Goal: Check status

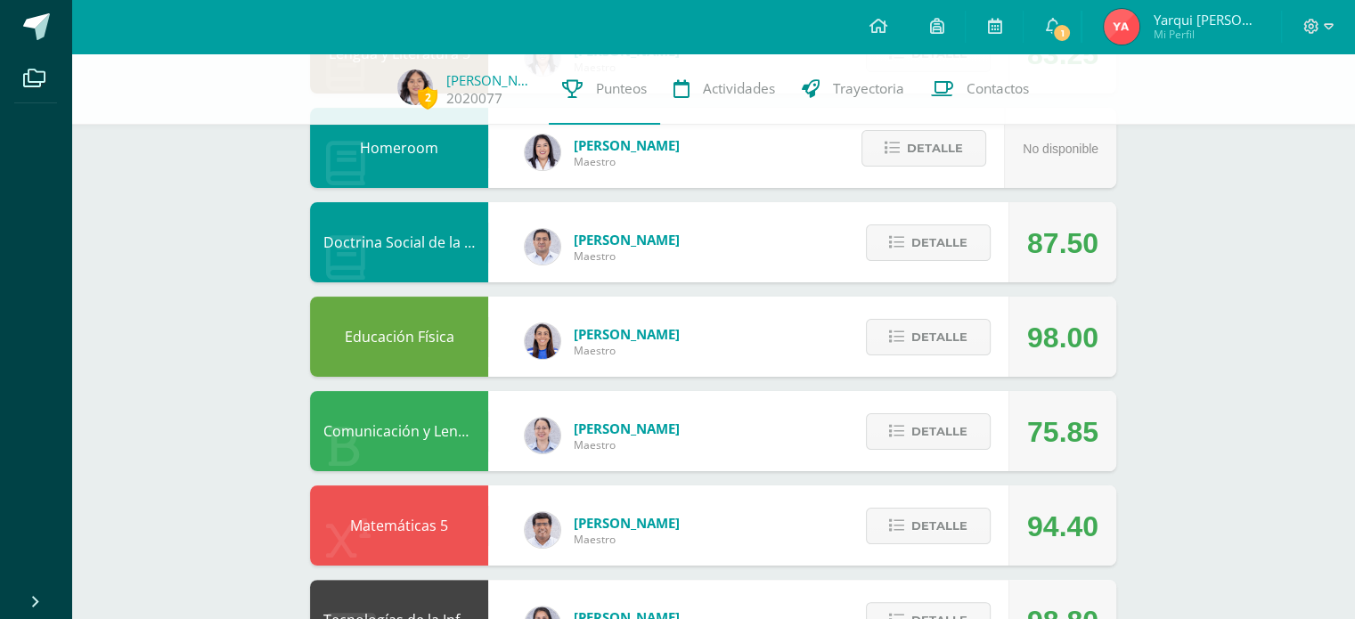
scroll to position [356, 0]
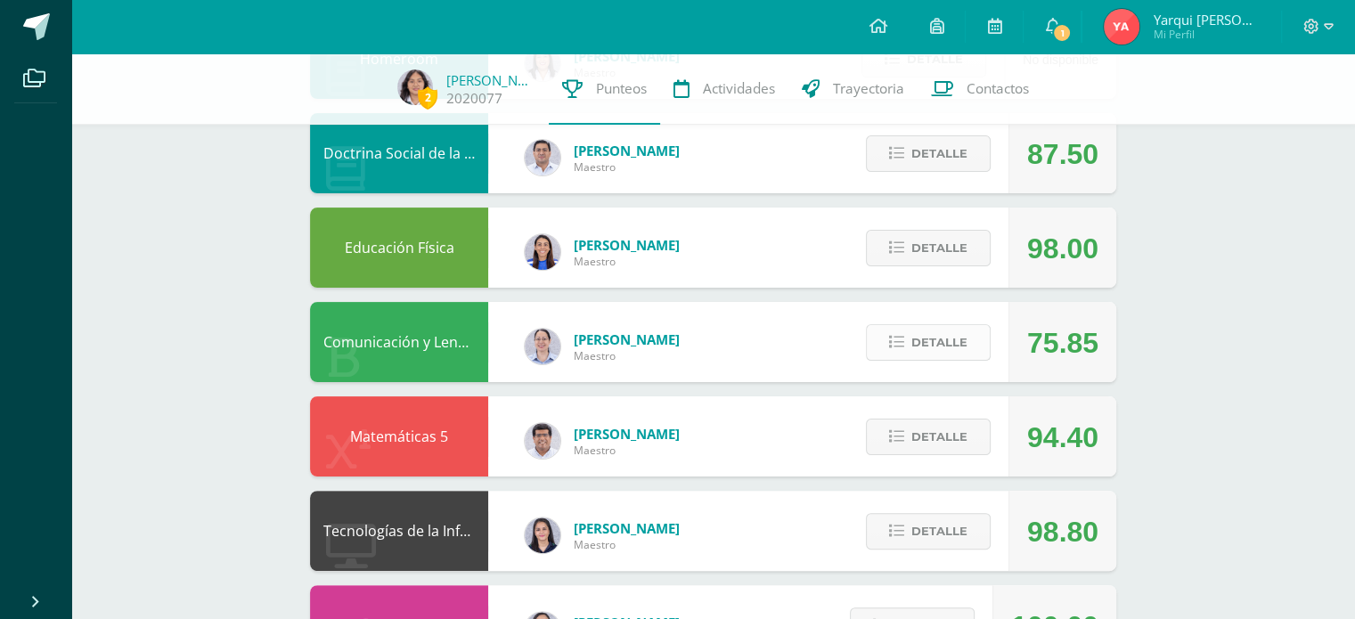
click at [962, 325] on button "Detalle" at bounding box center [928, 342] width 125 height 37
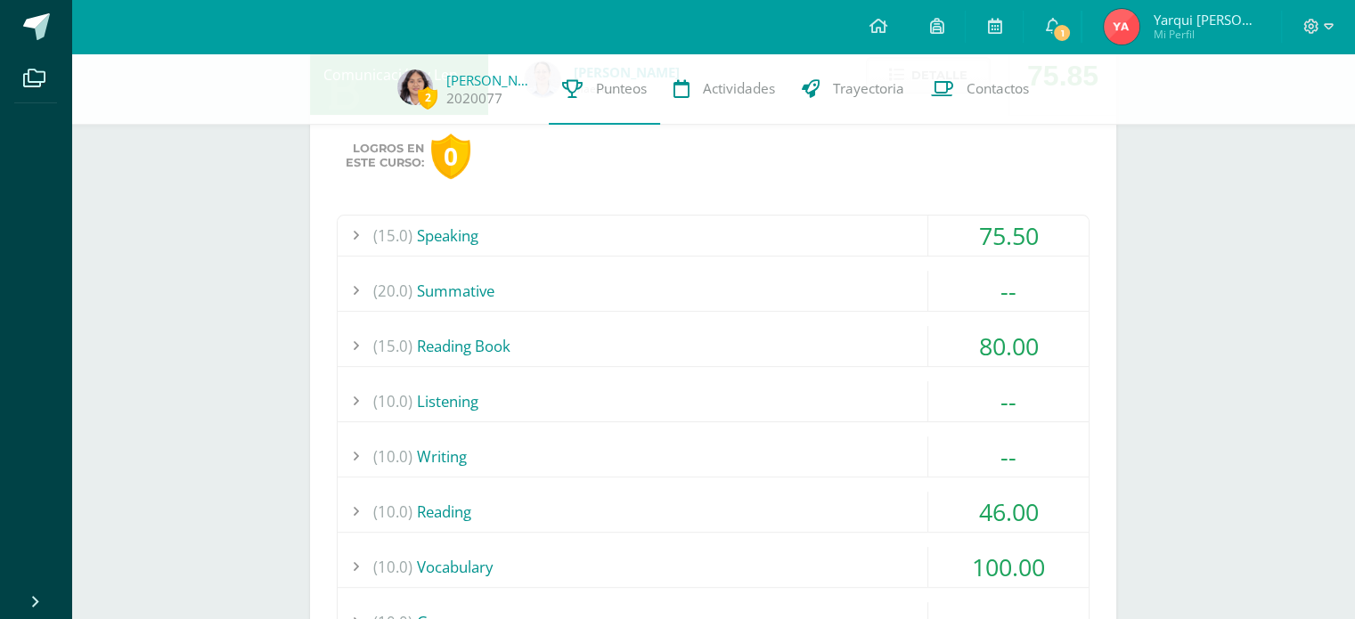
scroll to position [713, 0]
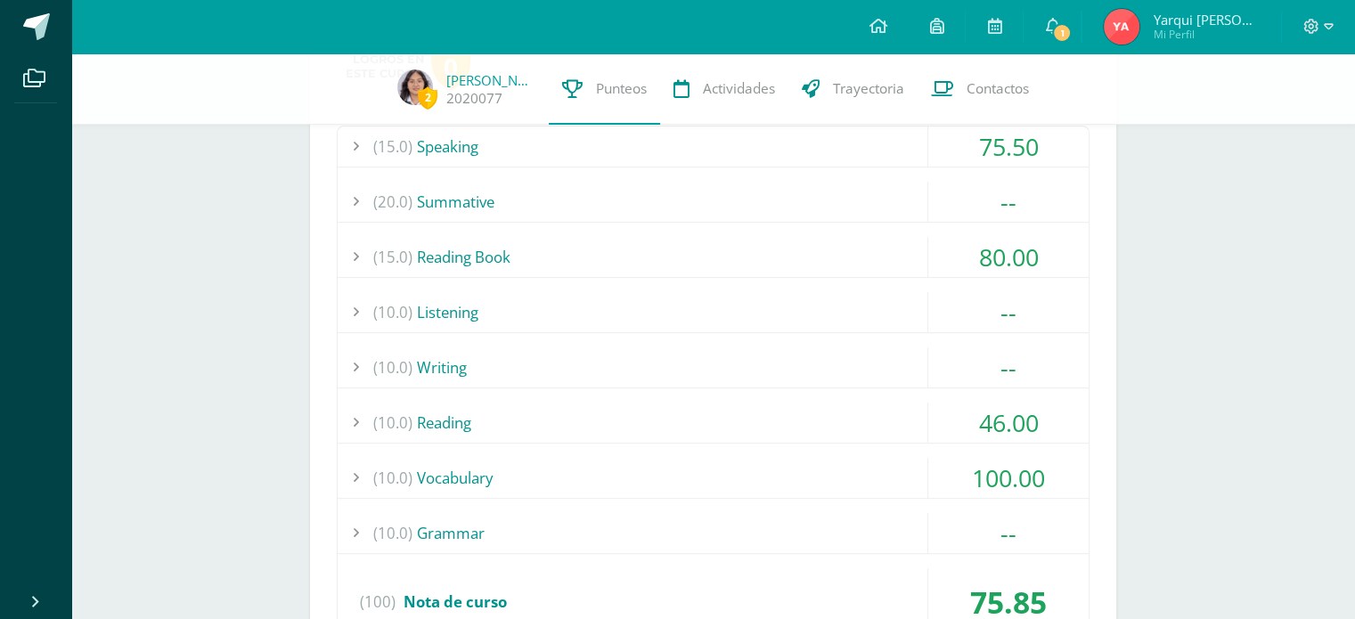
click at [751, 416] on div "(10.0) Reading" at bounding box center [713, 423] width 751 height 40
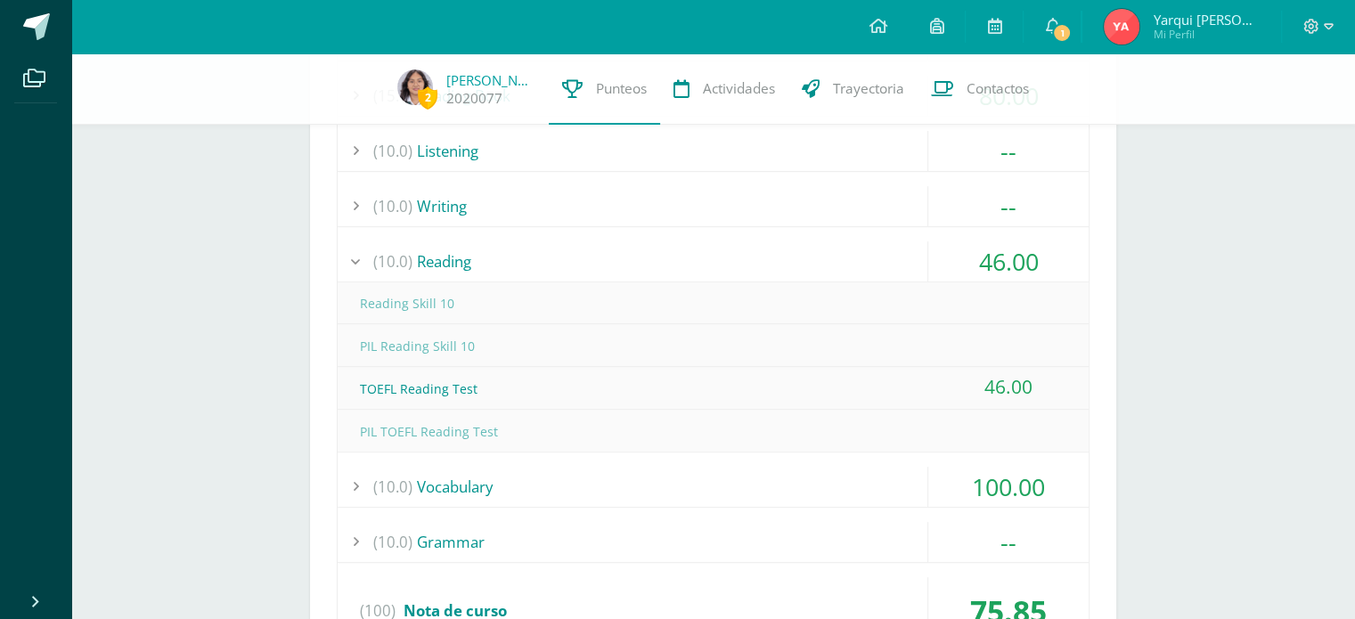
scroll to position [891, 0]
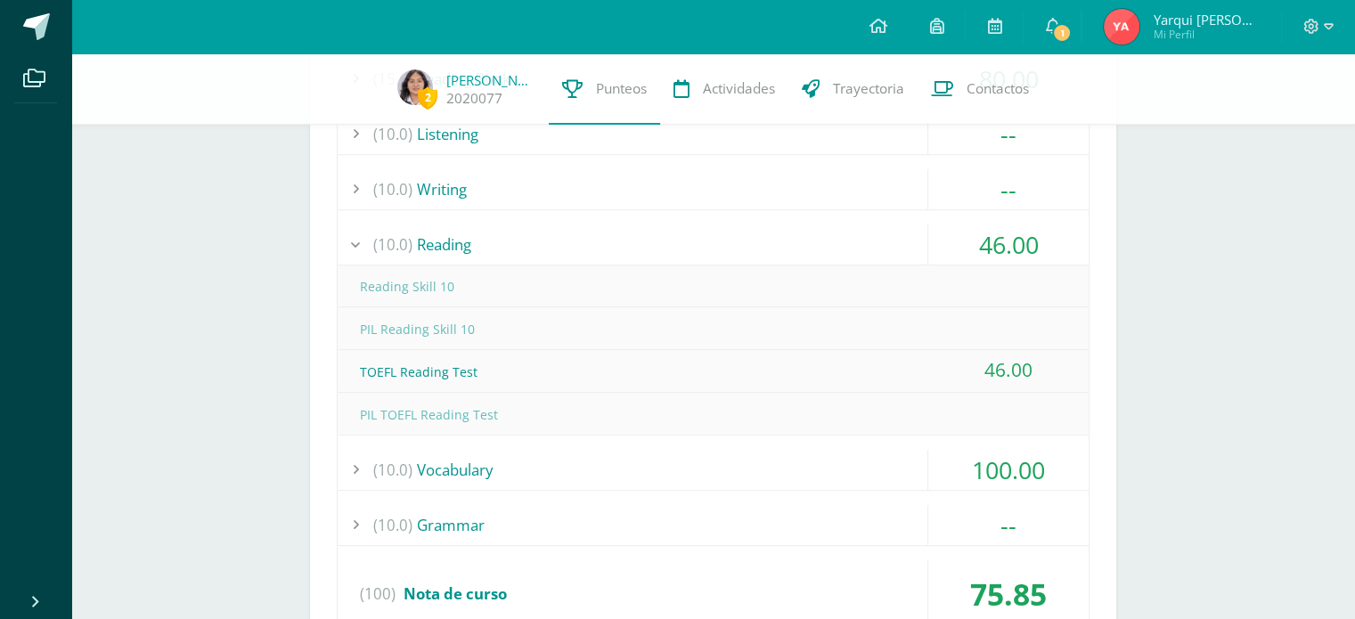
click at [744, 372] on div "TOEFL Reading Test" at bounding box center [713, 372] width 751 height 40
click at [500, 389] on div "TOEFL Reading Test" at bounding box center [713, 372] width 751 height 40
drag, startPoint x: 631, startPoint y: 388, endPoint x: 653, endPoint y: 390, distance: 22.3
click at [645, 390] on div "Reading Skill 10 PIL Reading Skill 10" at bounding box center [713, 349] width 751 height 169
click at [1006, 358] on div "46.00" at bounding box center [1008, 370] width 160 height 40
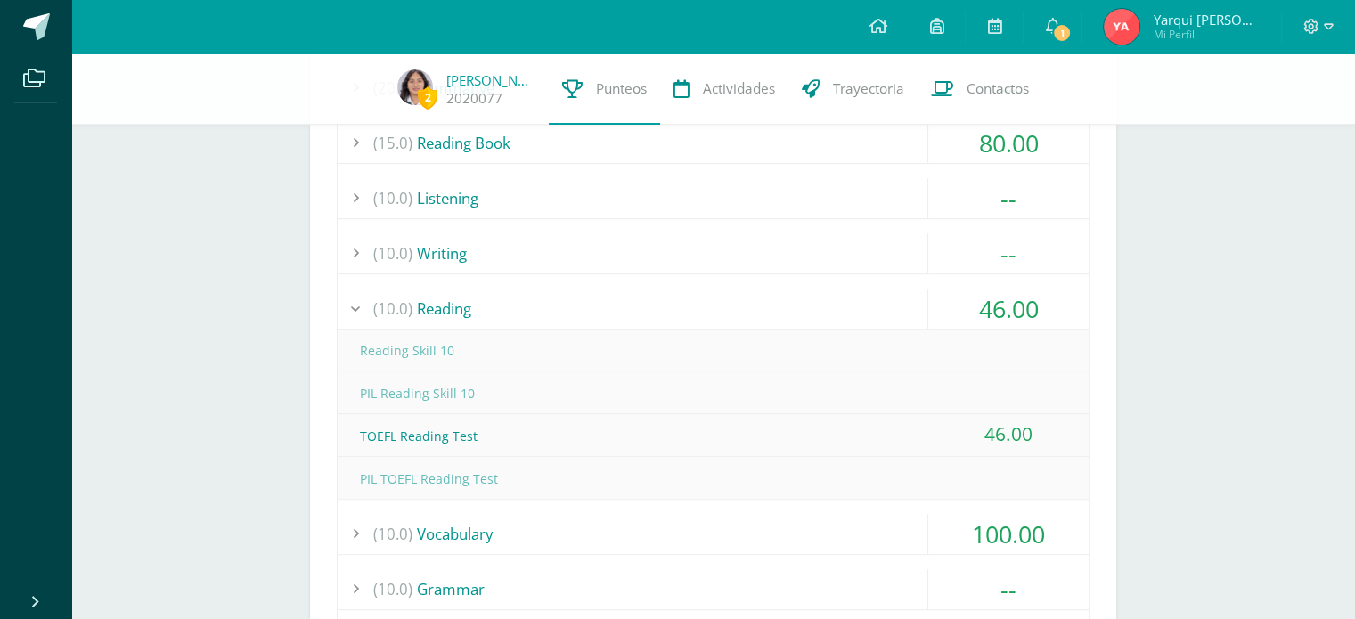
scroll to position [802, 0]
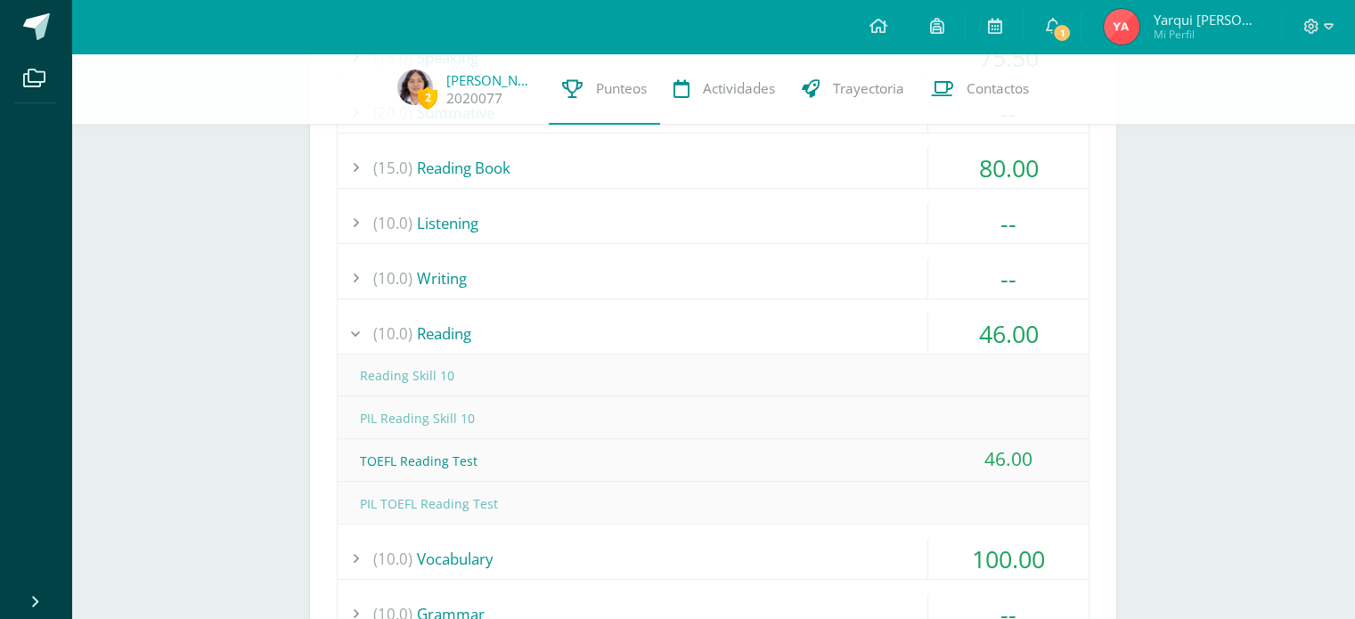
click at [859, 348] on div "(10.0) Reading" at bounding box center [713, 334] width 751 height 40
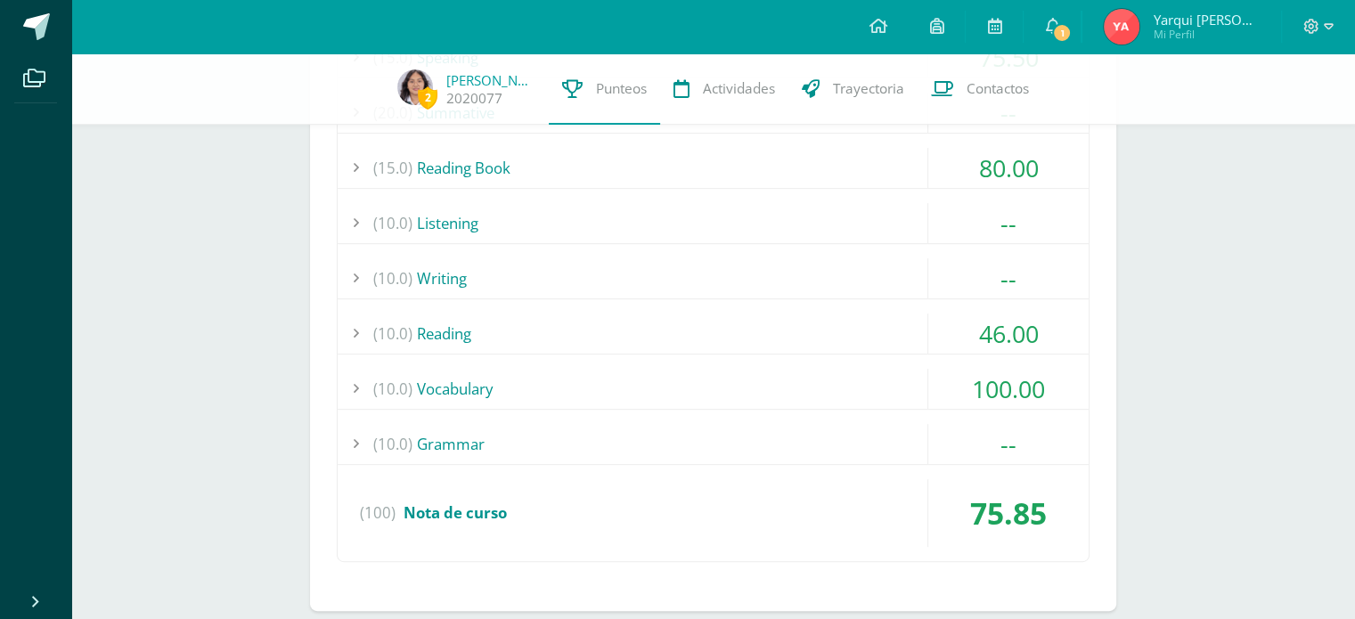
click at [866, 420] on div "(15.0) Speaking 75.50 Speaking Task 6 59.00 (100)" at bounding box center [713, 300] width 753 height 526
click at [861, 420] on div "(15.0) Speaking 75.50 Speaking Task 6 59.00 (100)" at bounding box center [713, 300] width 753 height 526
click at [858, 434] on div "(10.0) Grammar" at bounding box center [713, 444] width 751 height 40
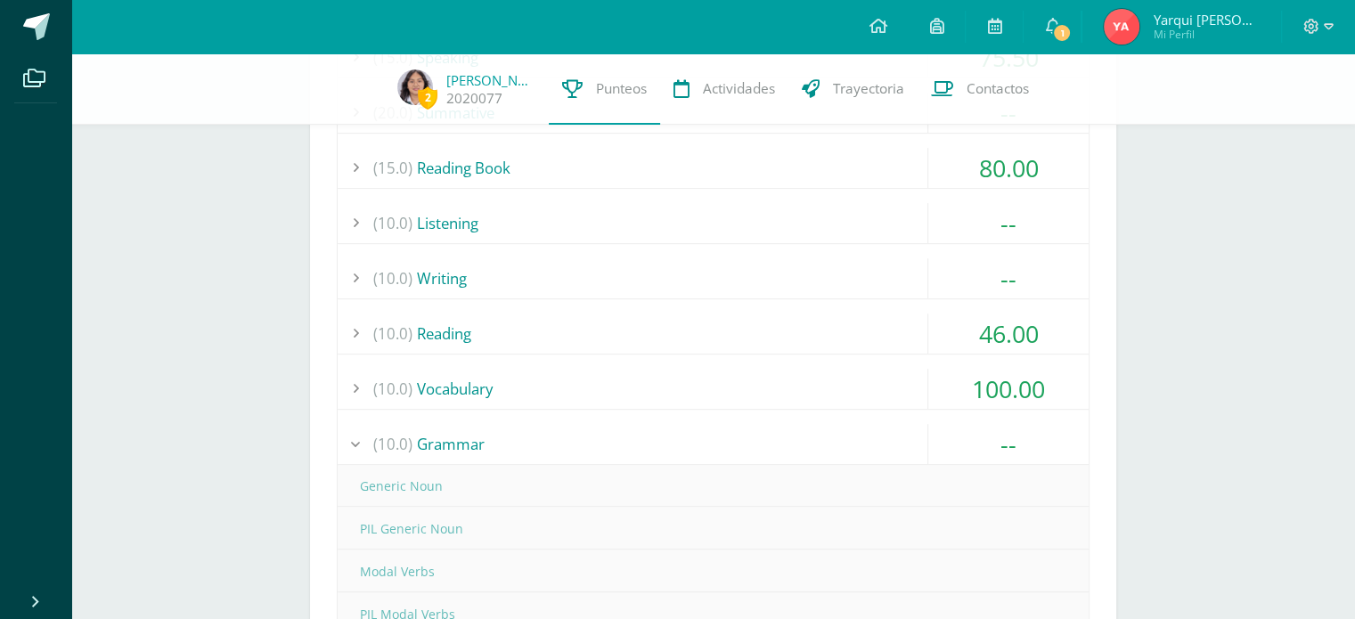
click at [858, 434] on div "(10.0) Grammar" at bounding box center [713, 444] width 751 height 40
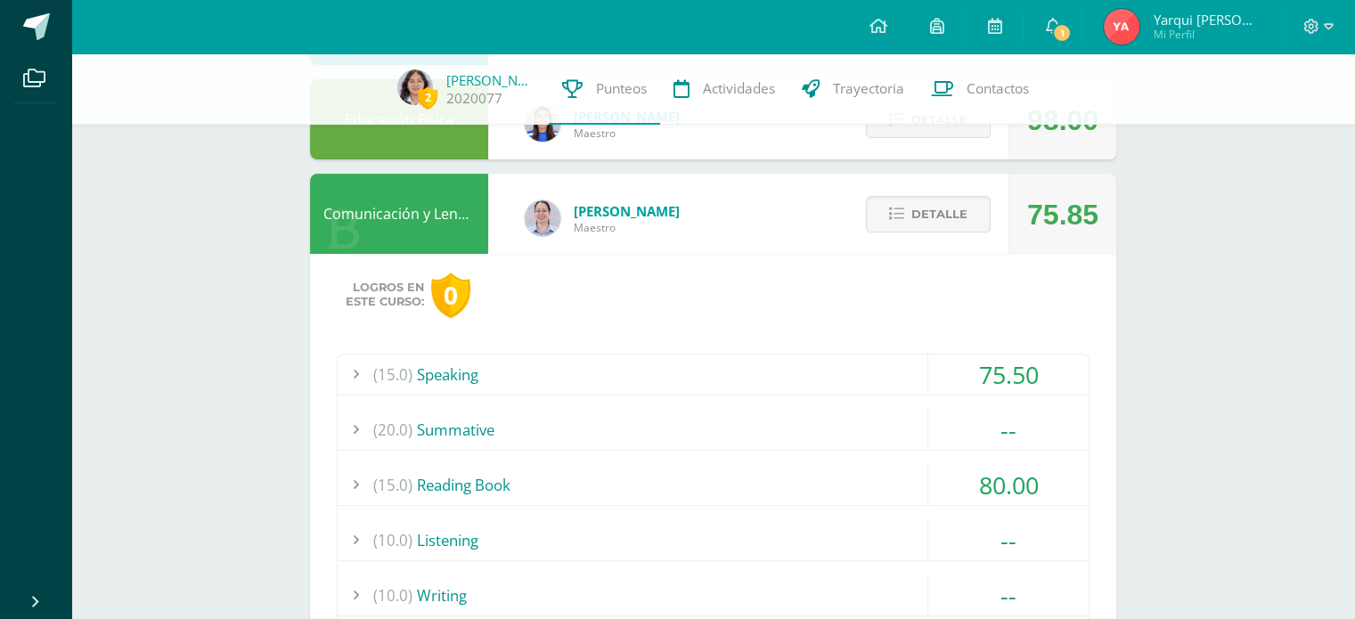
scroll to position [445, 0]
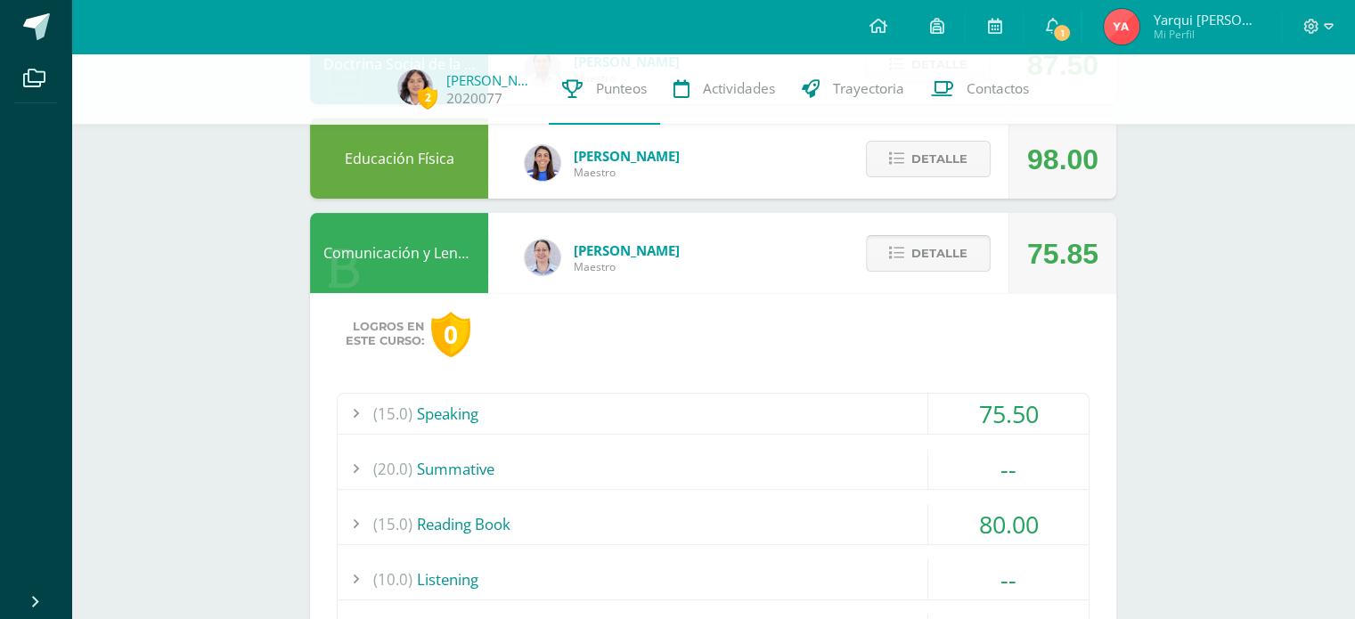
click at [906, 255] on button "Detalle" at bounding box center [928, 253] width 125 height 37
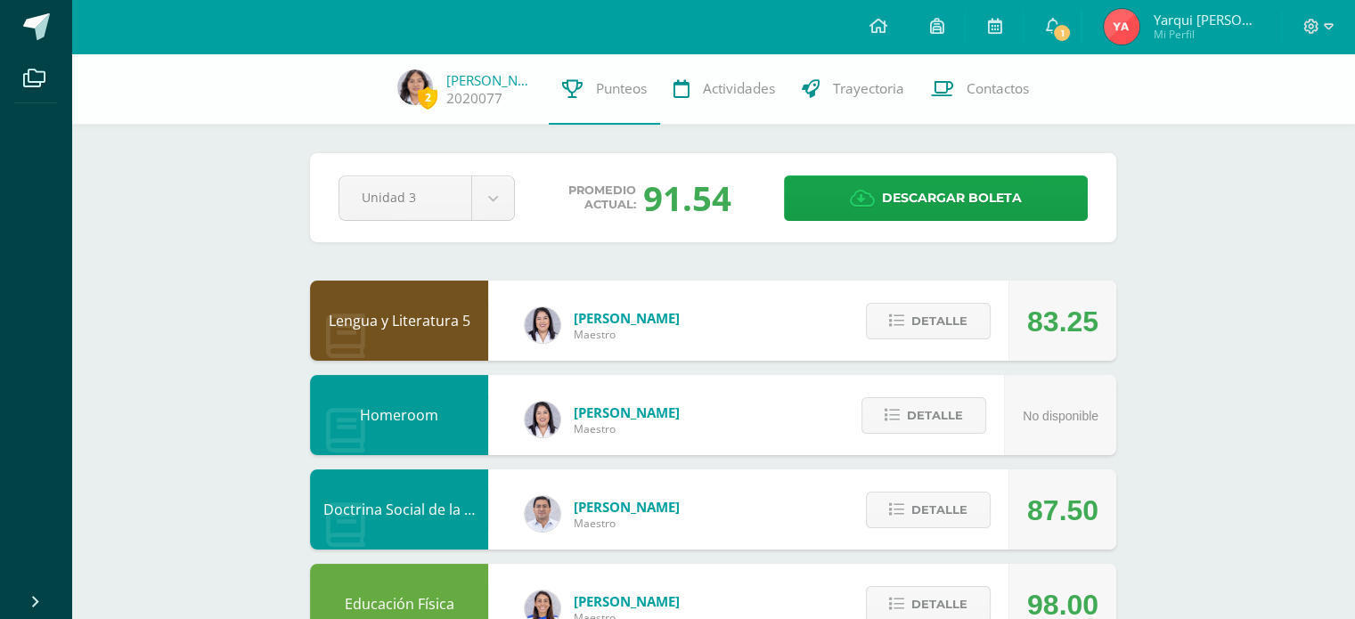
scroll to position [0, 0]
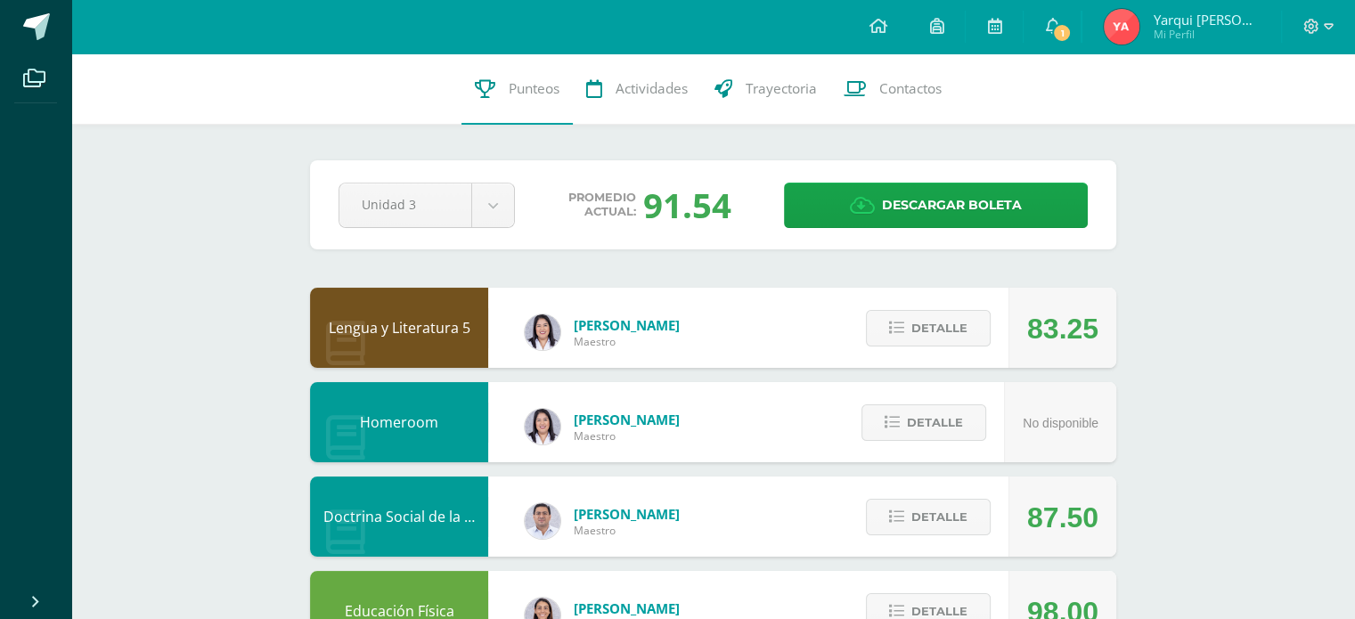
click at [877, 234] on div "Pendiente Unidad 3 Unidad 1 Unidad 2 Unidad 3 Unidad 4 Promedio actual: 91.54 D…" at bounding box center [713, 204] width 806 height 89
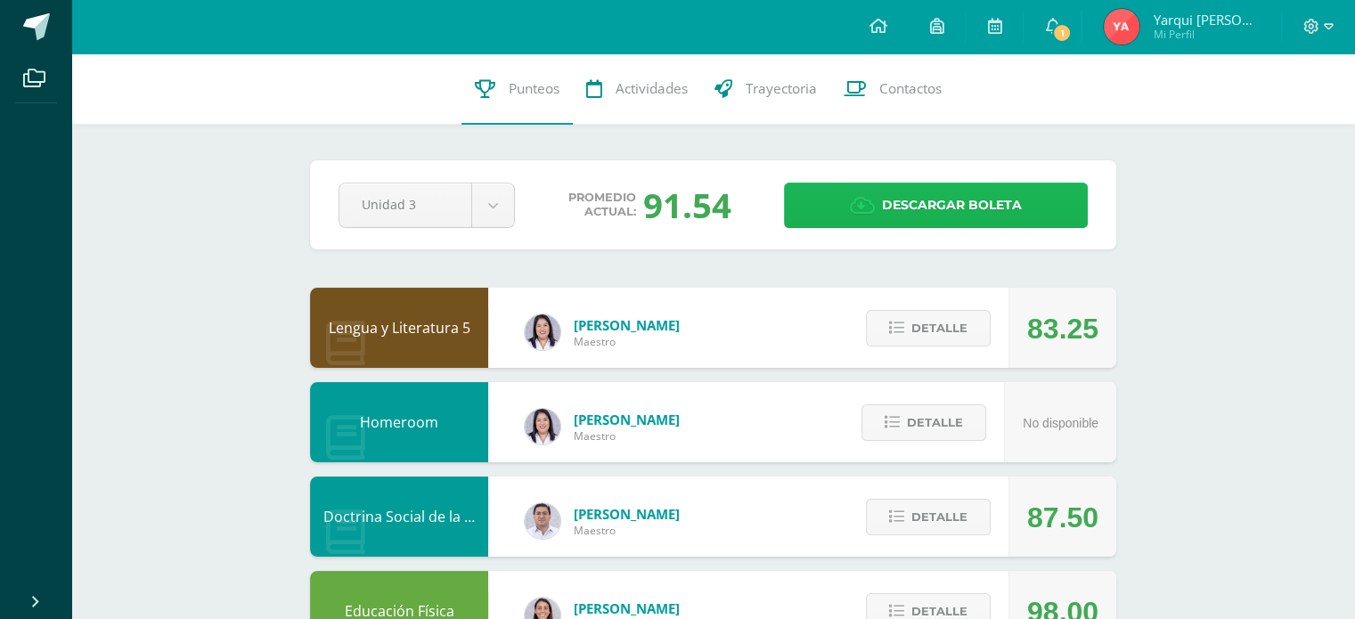
click at [869, 183] on link "Descargar boleta" at bounding box center [936, 205] width 304 height 45
